Goal: Task Accomplishment & Management: Use online tool/utility

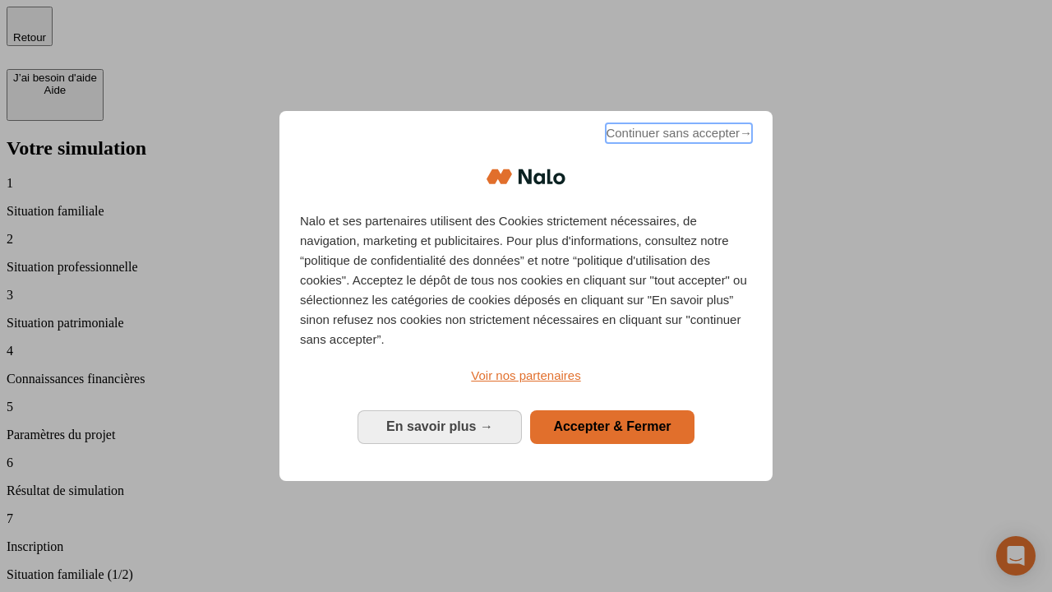
click at [677, 136] on span "Continuer sans accepter →" at bounding box center [679, 133] width 146 height 20
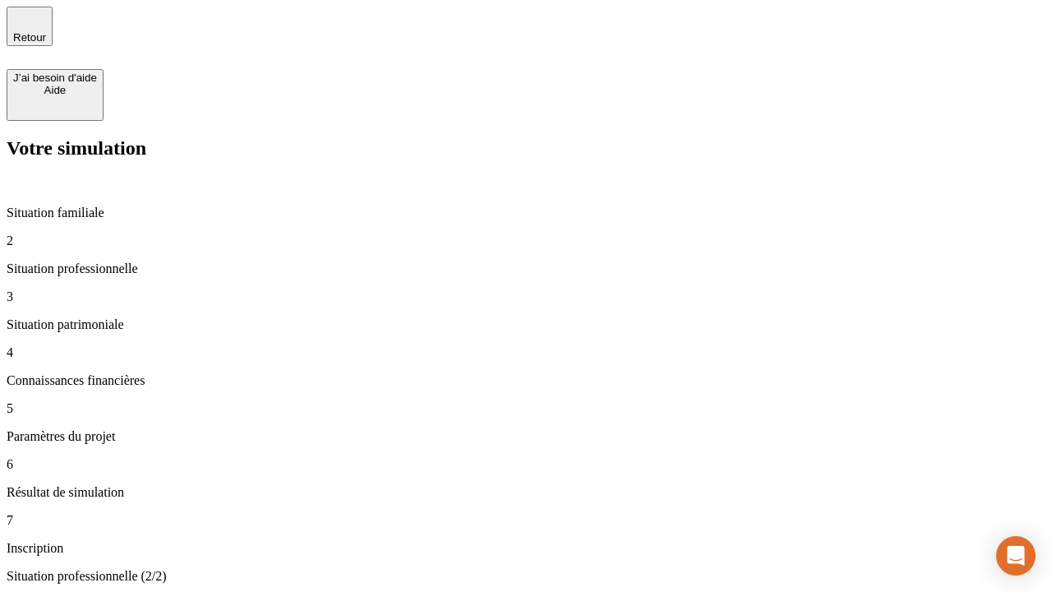
type input "30 000"
type input "40 000"
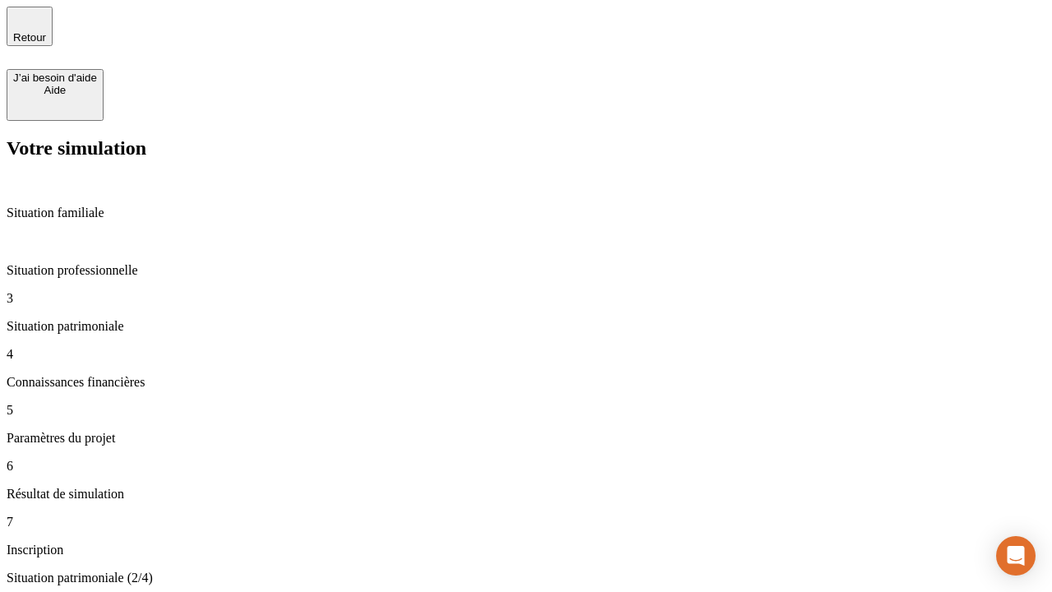
type input "1 100"
type input "20"
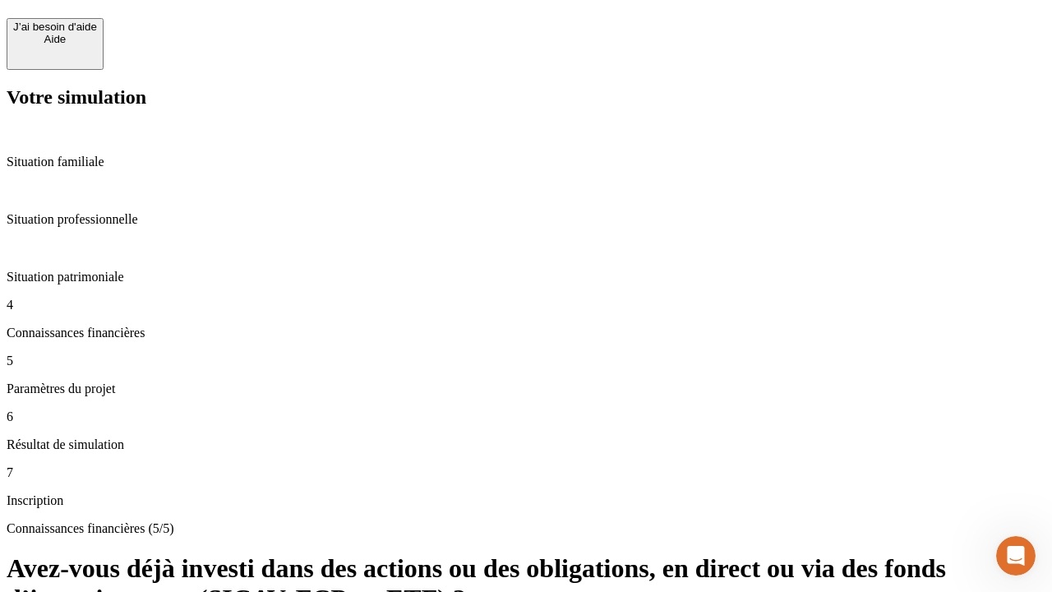
scroll to position [59, 0]
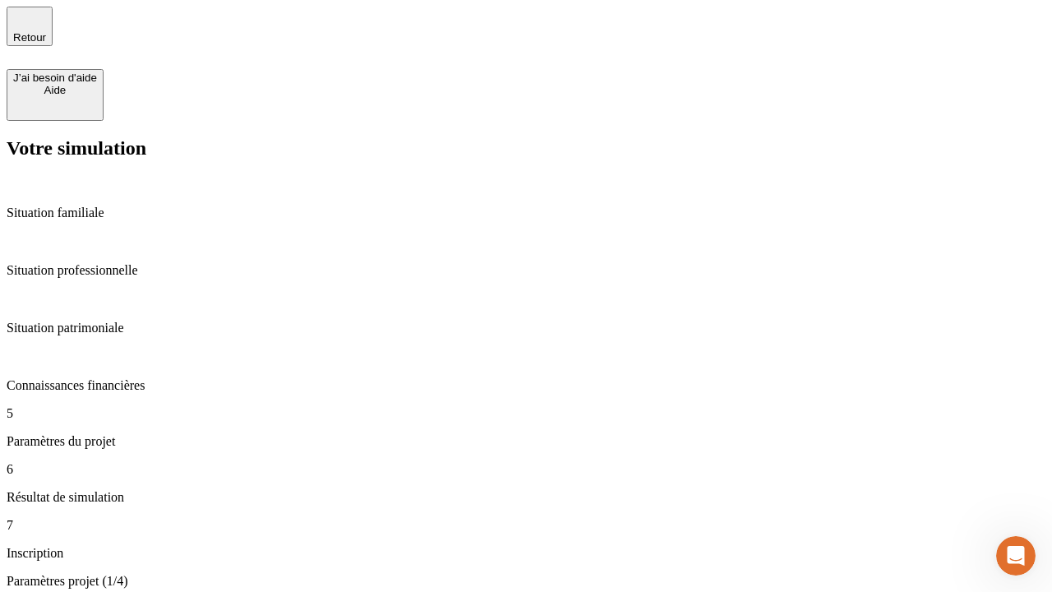
type input "40"
type input "62"
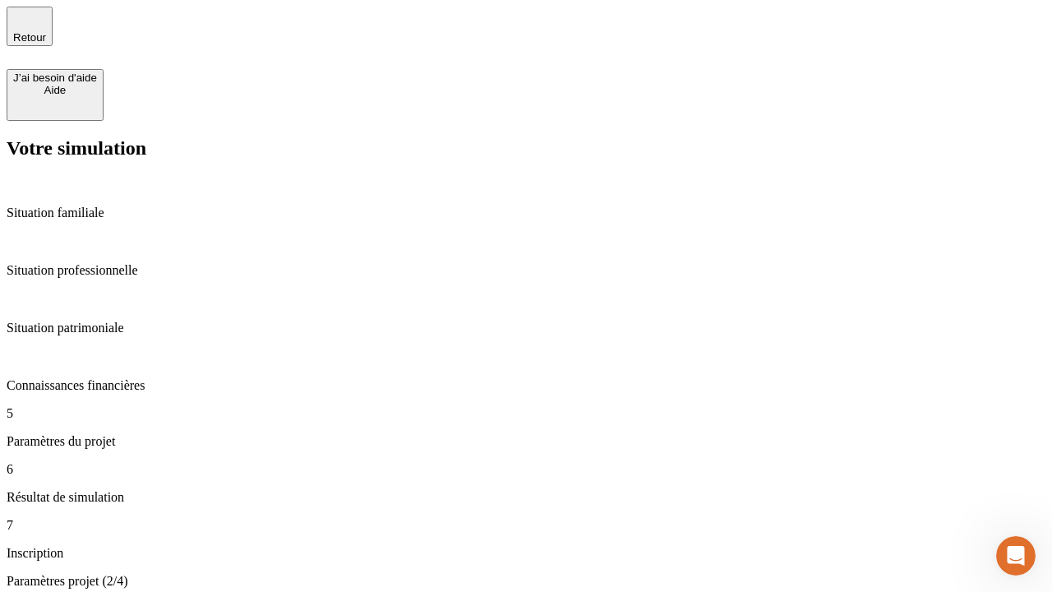
type input "50 000"
type input "640"
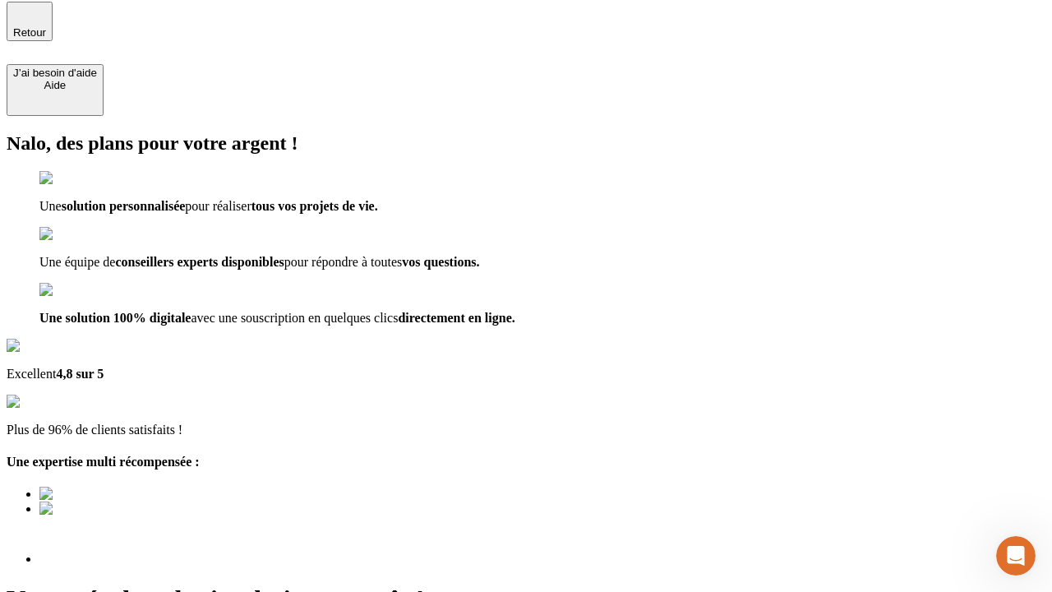
type input "[EMAIL_ADDRESS][DOMAIN_NAME]"
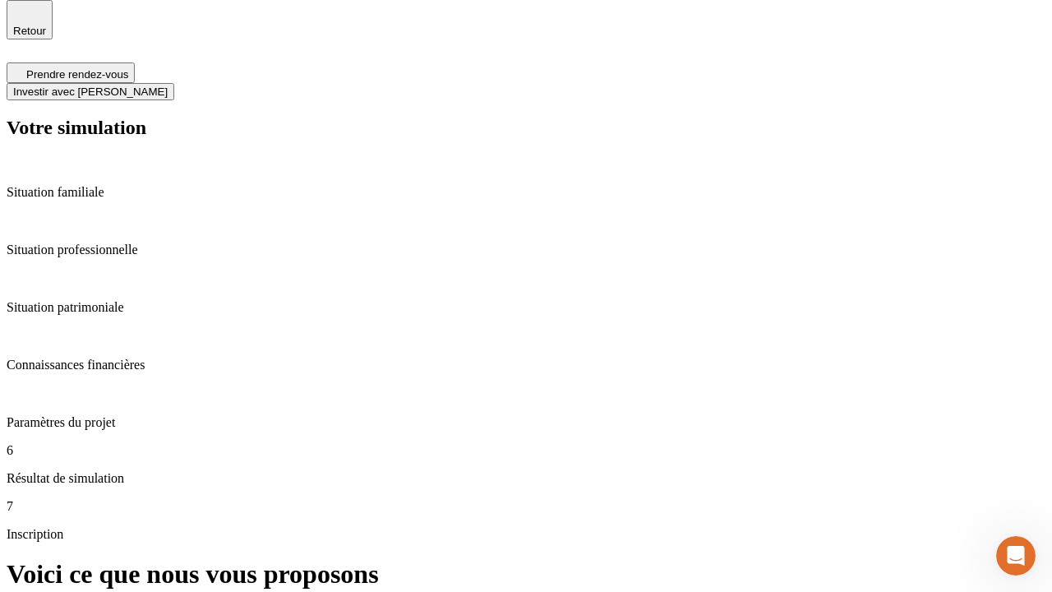
click at [168, 85] on span "Investir avec [PERSON_NAME]" at bounding box center [90, 91] width 154 height 12
